Goal: Transaction & Acquisition: Obtain resource

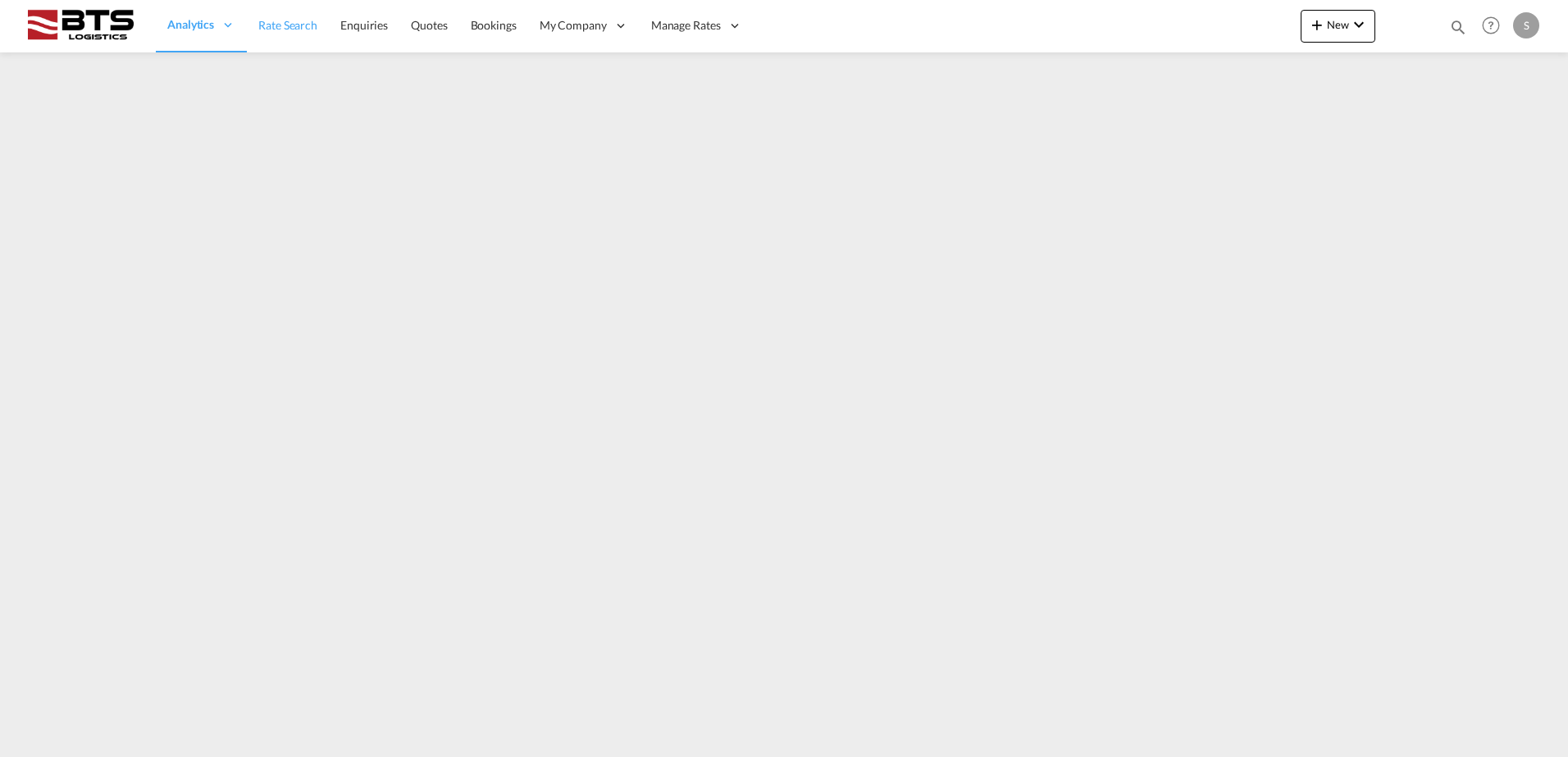
click at [302, 18] on span "Rate Search" at bounding box center [287, 25] width 59 height 14
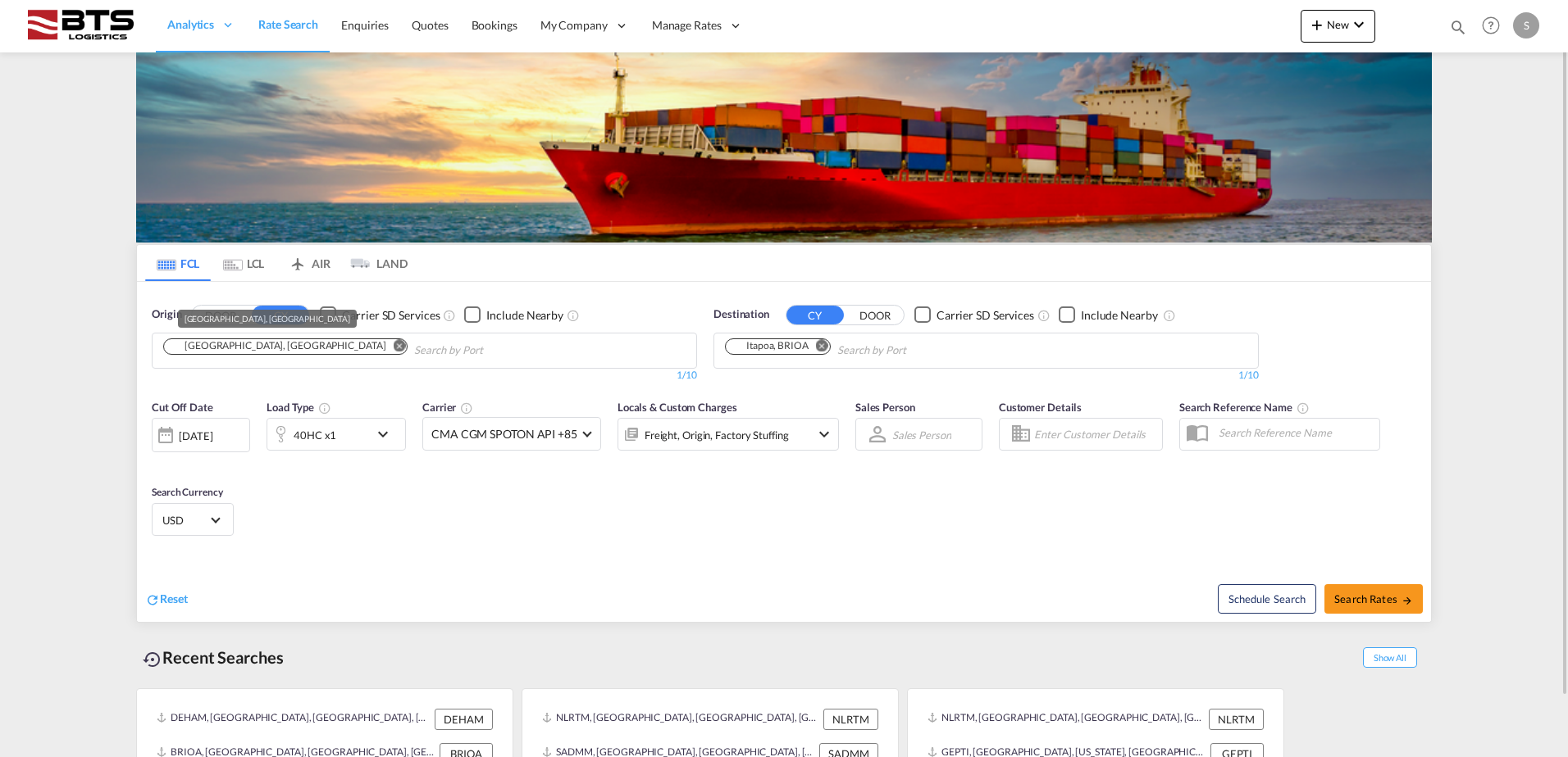
click at [225, 342] on div "[GEOGRAPHIC_DATA], [GEOGRAPHIC_DATA]" at bounding box center [277, 347] width 216 height 14
click at [822, 343] on md-icon "Remove" at bounding box center [822, 346] width 12 height 12
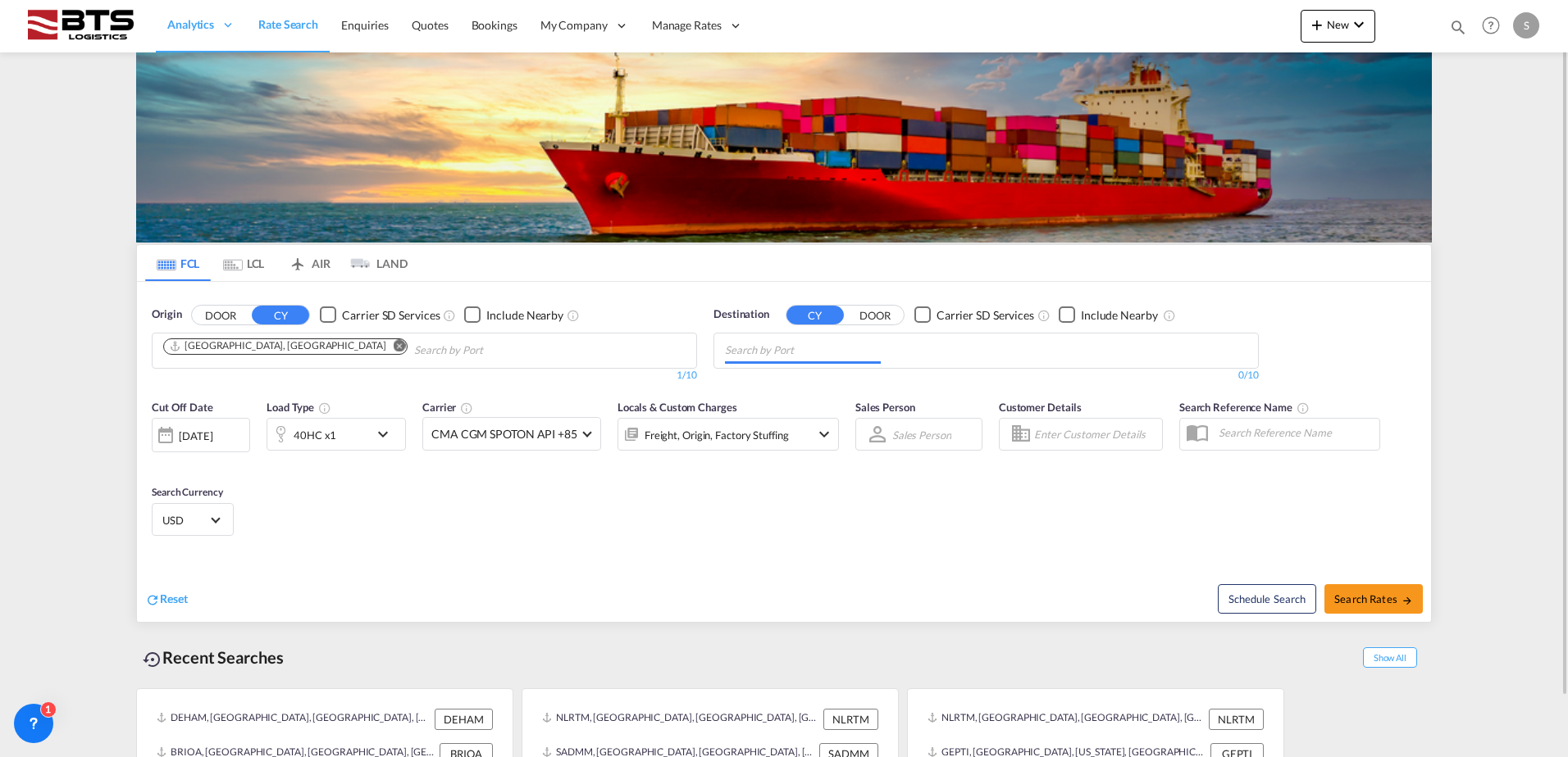
click at [777, 348] on input "Chips input." at bounding box center [803, 351] width 156 height 27
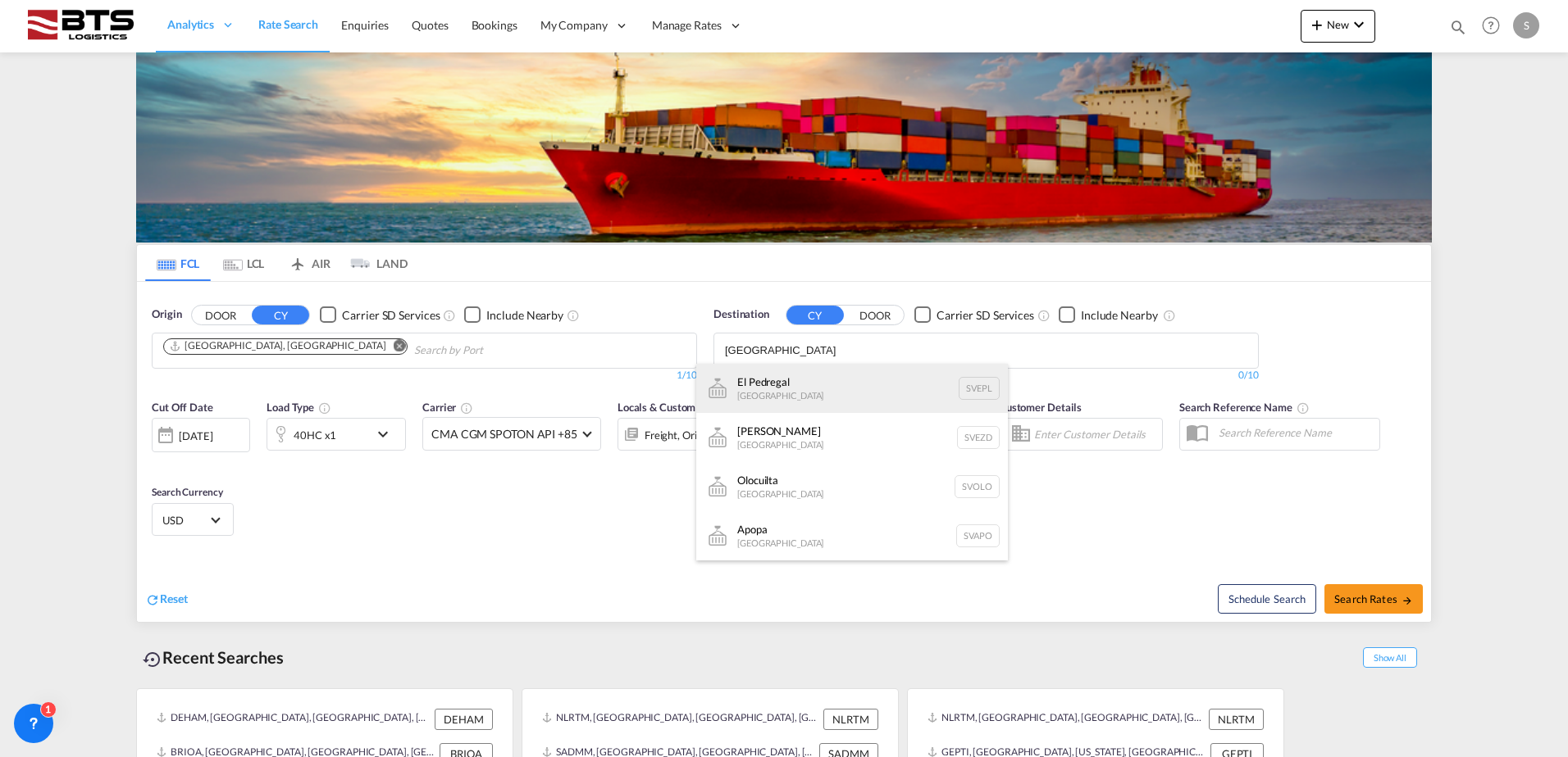
type input "[GEOGRAPHIC_DATA]"
click at [807, 377] on div "El Pedregal [GEOGRAPHIC_DATA] SVEPL" at bounding box center [851, 387] width 311 height 49
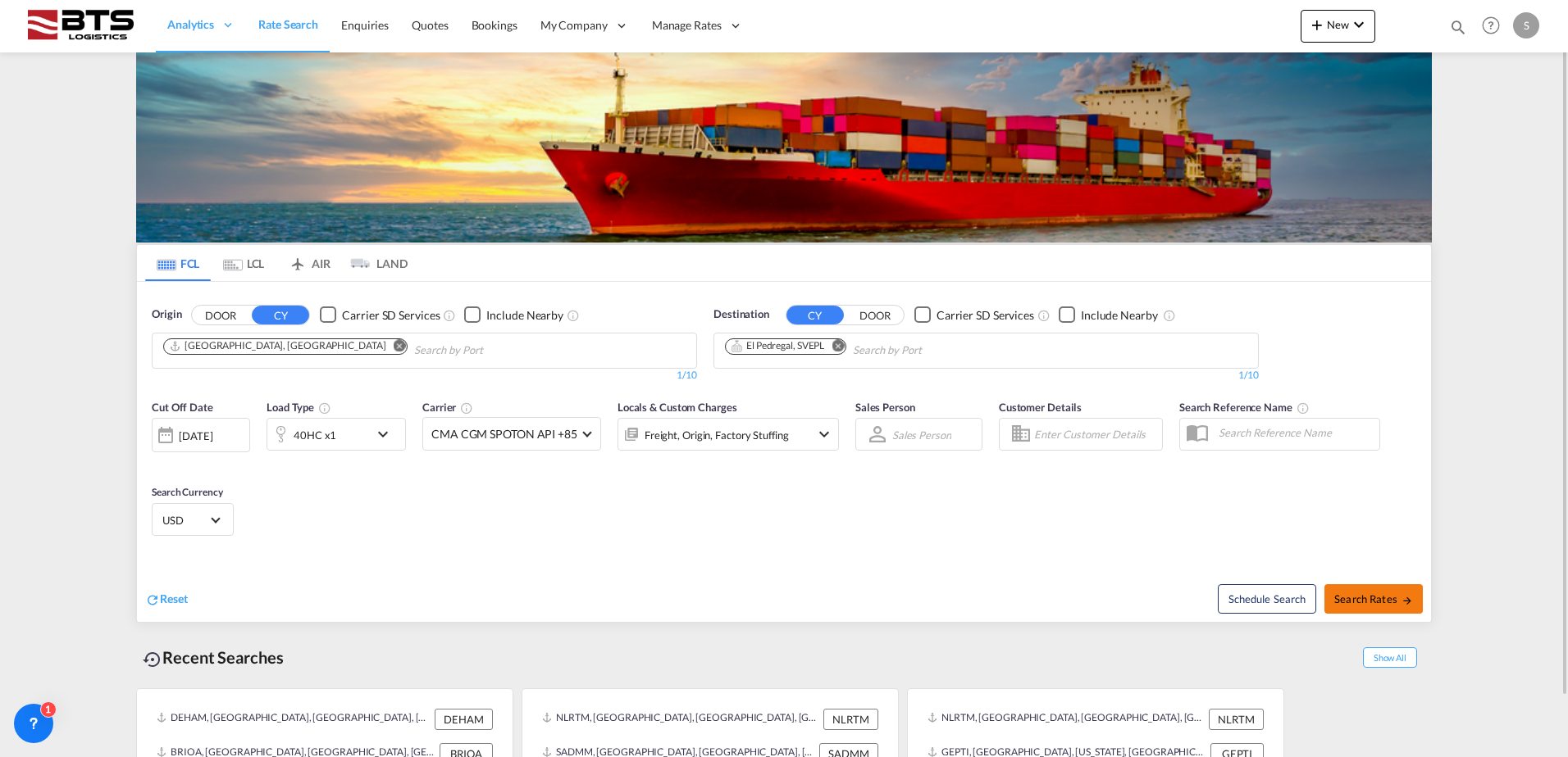
click at [1381, 602] on span "Search Rates" at bounding box center [1373, 598] width 79 height 13
type input "DEHAM to SVEPL / [DATE]"
